Goal: Task Accomplishment & Management: Manage account settings

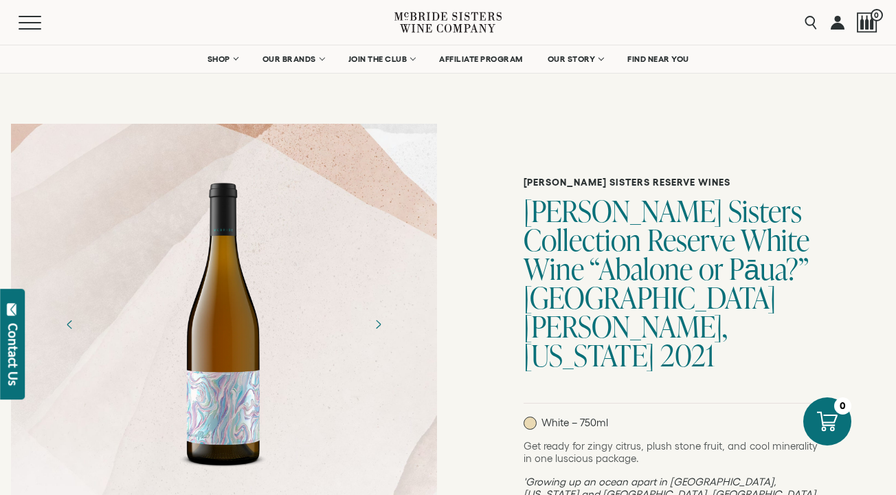
click at [838, 26] on link at bounding box center [838, 22] width 14 height 45
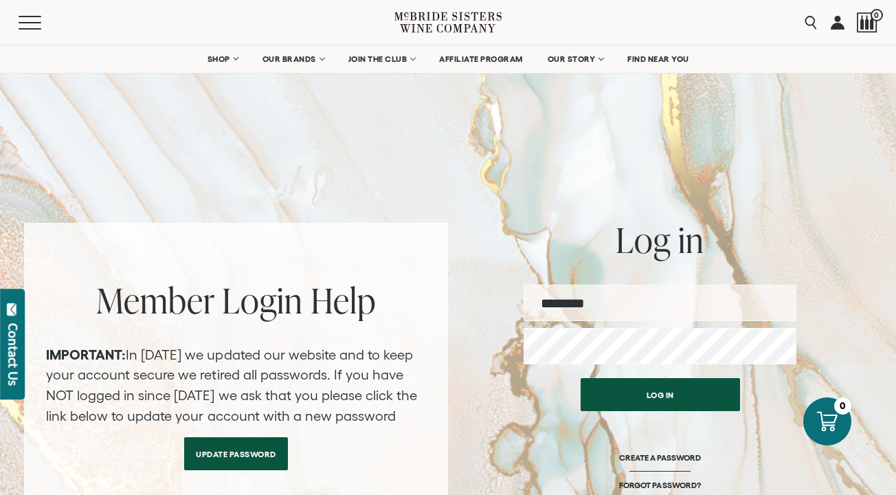
type input "**********"
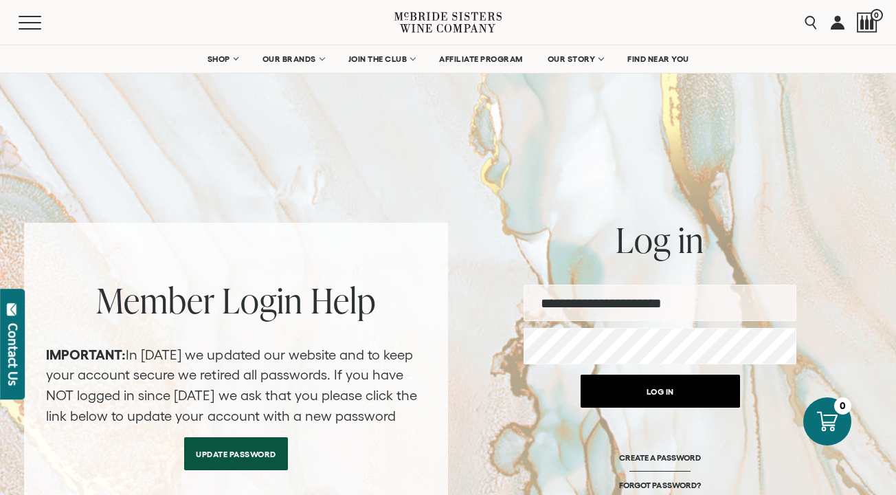
click at [619, 396] on button "Log in" at bounding box center [660, 391] width 159 height 33
click at [643, 397] on button "Log in" at bounding box center [660, 391] width 159 height 33
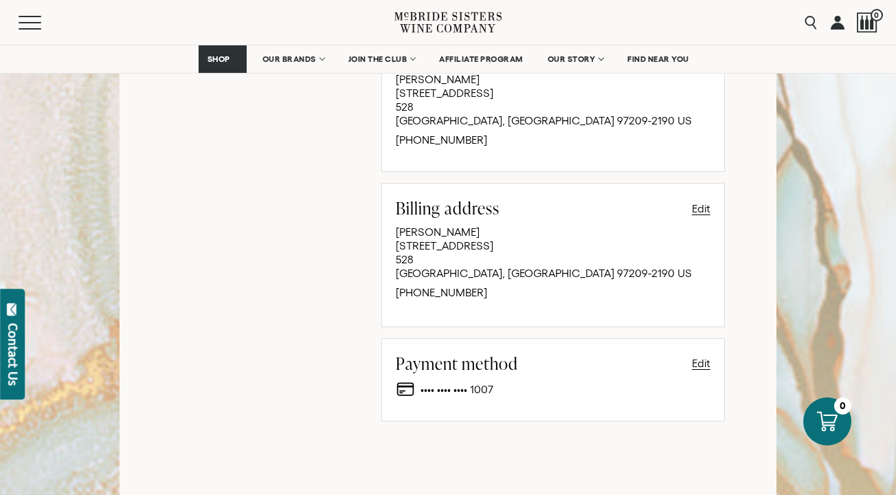
scroll to position [800, 0]
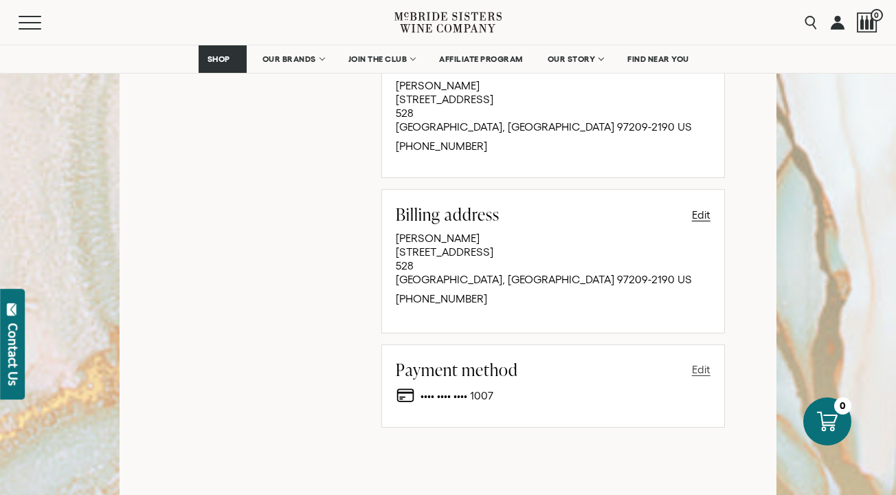
click at [702, 361] on button "Edit" at bounding box center [701, 369] width 19 height 16
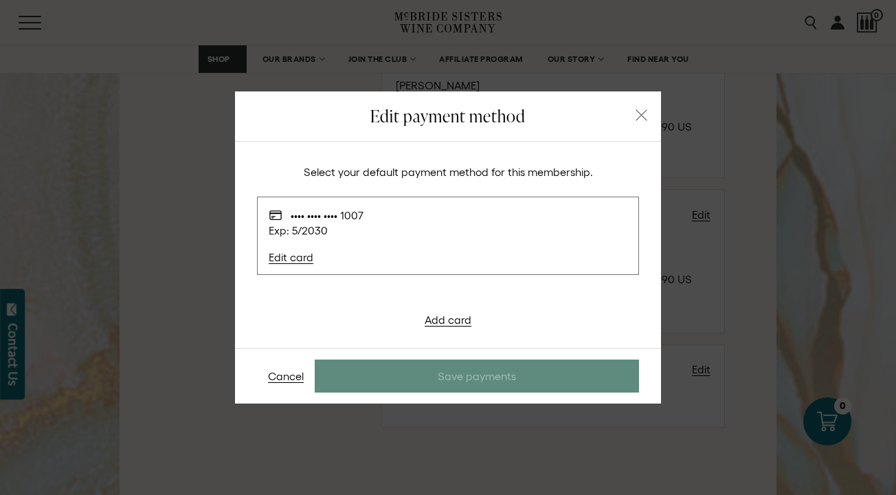
click at [645, 118] on icon "button" at bounding box center [641, 115] width 11 height 11
